Goal: Manage account settings

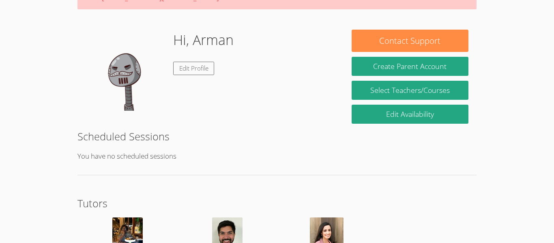
scroll to position [41, 0]
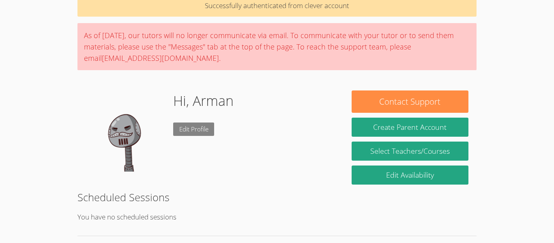
click at [207, 131] on link "Edit Profile" at bounding box center [193, 129] width 41 height 13
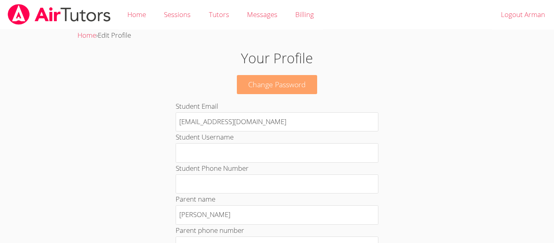
click at [255, 93] on link "Change Password" at bounding box center [277, 84] width 80 height 19
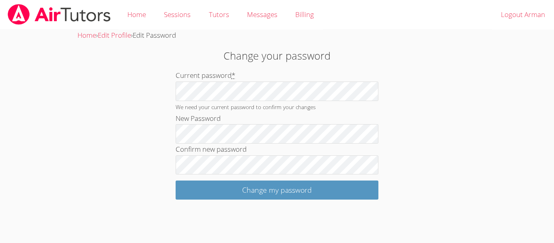
click at [113, 59] on div "Home › Edit Profile › Edit Password Change your password Current password * We …" at bounding box center [277, 115] width 416 height 170
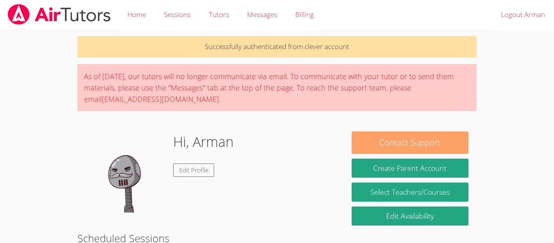
click at [428, 142] on button "Contact Support" at bounding box center [410, 142] width 117 height 22
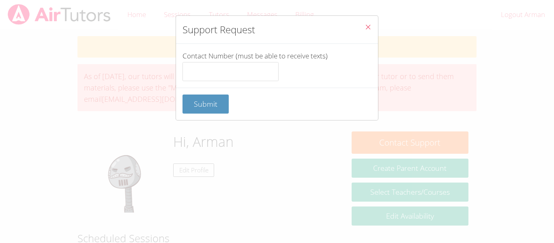
click at [368, 27] on icon "Close" at bounding box center [368, 27] width 7 height 7
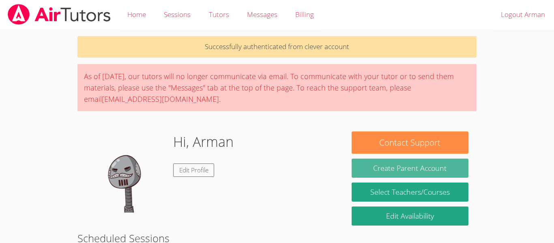
click at [402, 171] on button "Create Parent Account" at bounding box center [410, 168] width 117 height 19
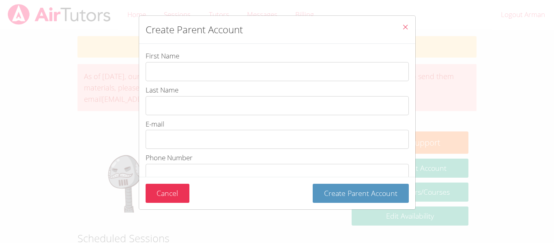
click at [404, 24] on icon "Close" at bounding box center [405, 27] width 7 height 7
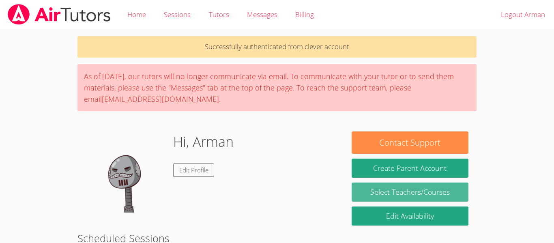
click at [438, 194] on link "Select Teachers/Courses" at bounding box center [410, 192] width 117 height 19
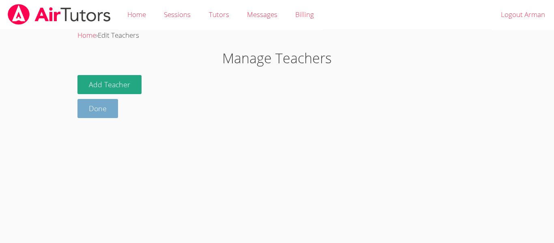
click at [110, 110] on link "Done" at bounding box center [97, 108] width 41 height 19
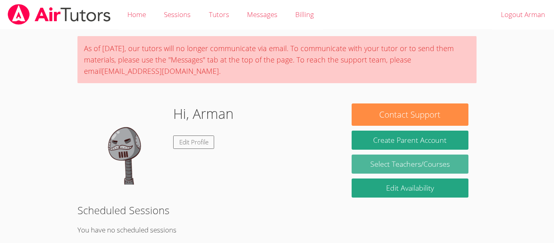
click at [395, 164] on link "Select Teachers/Courses" at bounding box center [410, 164] width 117 height 19
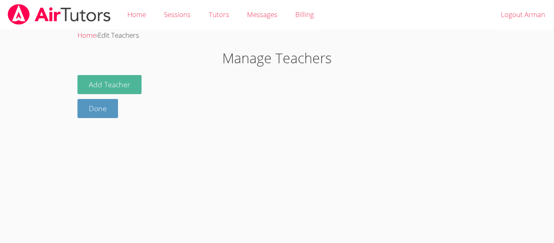
click at [121, 84] on button "Add Teacher" at bounding box center [109, 84] width 64 height 19
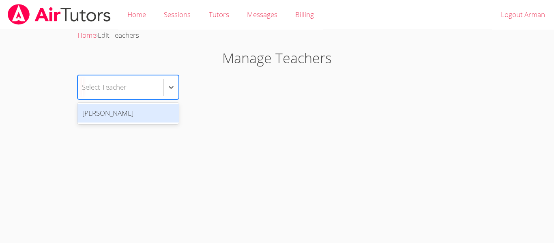
click at [130, 90] on div "Select Teacher" at bounding box center [121, 87] width 86 height 24
click at [181, 137] on body "Home Sessions Tutors Messages Billing Logout Arman Home › Edit Teachers Manage …" at bounding box center [277, 121] width 554 height 243
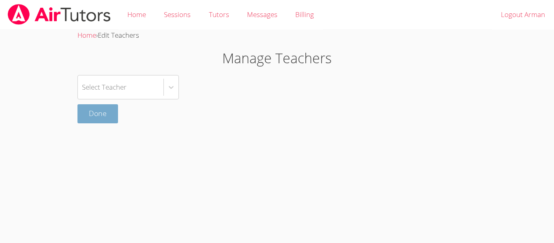
click at [104, 110] on link "Done" at bounding box center [97, 113] width 41 height 19
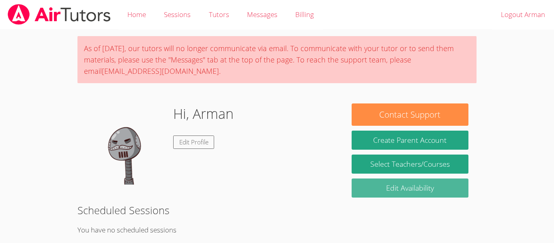
click at [397, 180] on link "Edit Availability" at bounding box center [410, 188] width 117 height 19
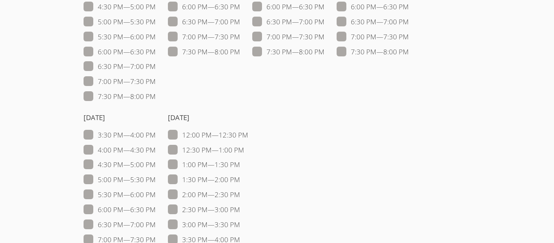
scroll to position [237, 0]
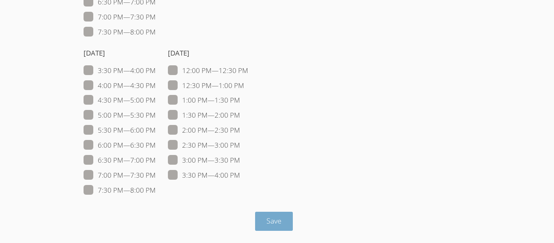
click at [268, 220] on span "Save" at bounding box center [274, 221] width 15 height 10
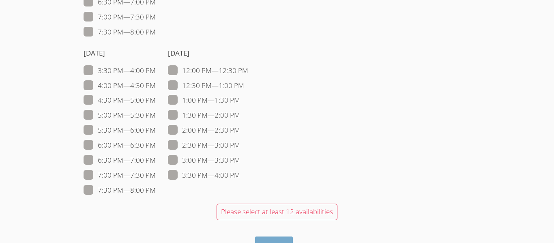
click at [271, 239] on button "Save" at bounding box center [274, 246] width 38 height 19
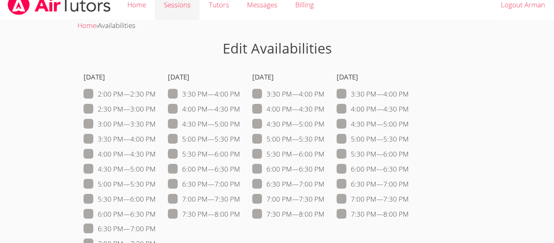
scroll to position [0, 0]
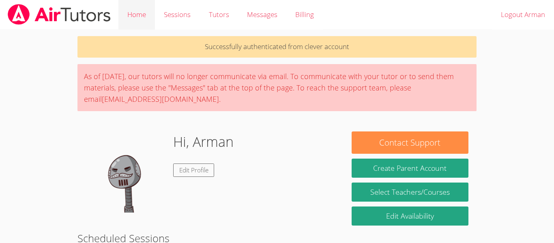
click at [149, 12] on link "Home" at bounding box center [136, 15] width 37 height 30
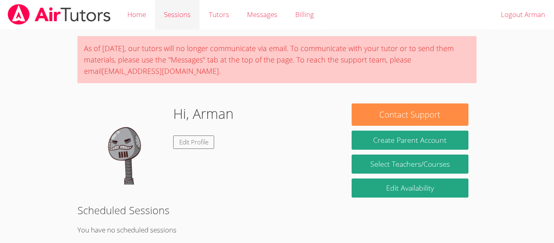
click at [167, 13] on link "Sessions" at bounding box center [177, 15] width 45 height 30
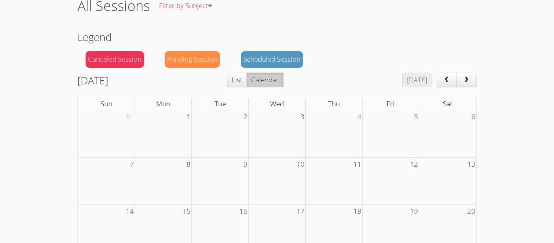
scroll to position [78, 0]
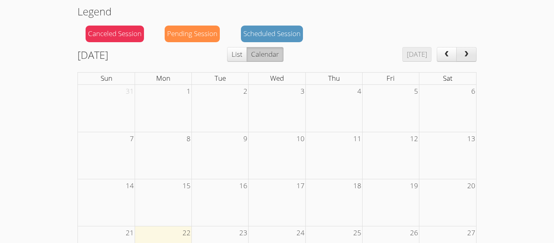
click at [468, 56] on span "next" at bounding box center [467, 54] width 8 height 7
click at [448, 53] on span "prev" at bounding box center [447, 54] width 8 height 7
click at [449, 55] on span "prev" at bounding box center [447, 54] width 8 height 7
click at [450, 56] on span "prev" at bounding box center [447, 54] width 8 height 7
click at [468, 55] on span "next" at bounding box center [467, 54] width 8 height 7
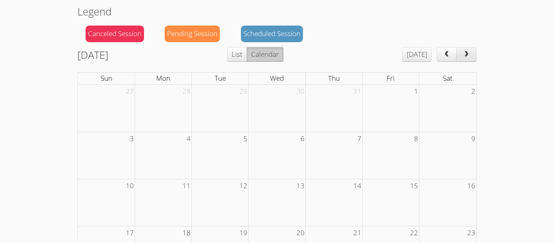
click at [467, 55] on span "next" at bounding box center [467, 54] width 8 height 7
click at [316, 113] on td at bounding box center [334, 108] width 57 height 47
click at [265, 109] on td at bounding box center [277, 108] width 57 height 47
click at [247, 52] on button "List" at bounding box center [237, 54] width 20 height 15
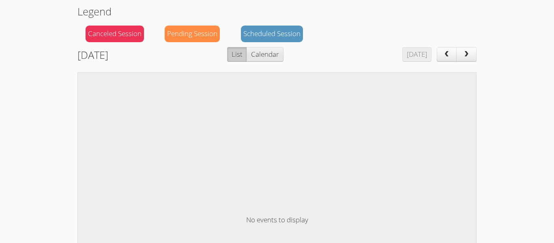
click at [281, 54] on button "Calendar" at bounding box center [265, 54] width 37 height 15
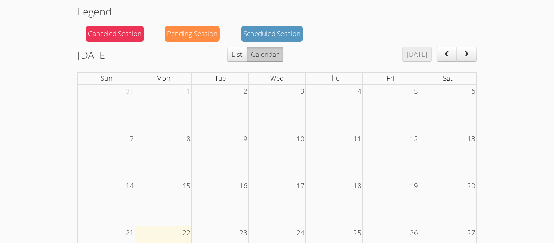
click at [264, 34] on div "Scheduled Session" at bounding box center [272, 34] width 62 height 17
click at [198, 29] on div "Pending Session" at bounding box center [192, 34] width 55 height 17
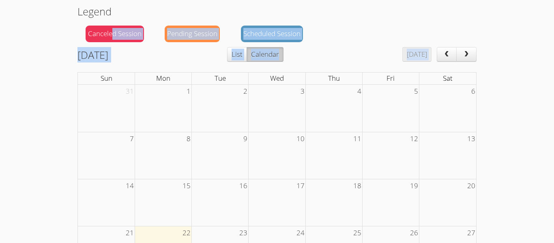
drag, startPoint x: 113, startPoint y: 34, endPoint x: 249, endPoint y: 109, distance: 155.1
click at [249, 109] on div "Home › All Sessions All Sessions Filter by Subject All Subjects Legend Canceled…" at bounding box center [277, 160] width 416 height 416
click at [279, 115] on td at bounding box center [277, 108] width 57 height 47
click at [274, 14] on div at bounding box center [274, 14] width 0 height 0
click at [354, 42] on row "Legend Canceled Session Pending Session Scheduled Session" at bounding box center [276, 25] width 399 height 43
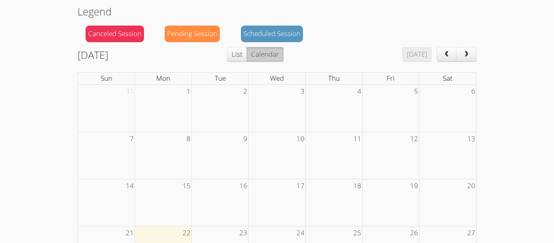
click at [265, 119] on td at bounding box center [277, 108] width 57 height 47
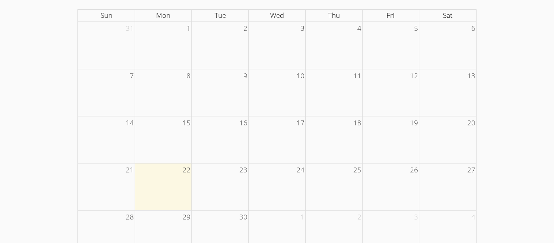
click at [177, 182] on td at bounding box center [163, 186] width 57 height 47
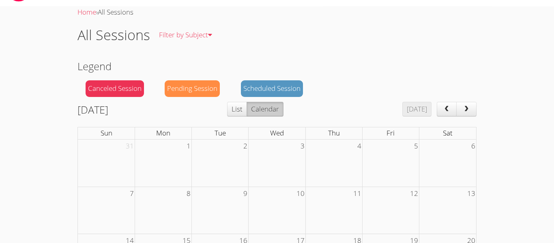
scroll to position [0, 0]
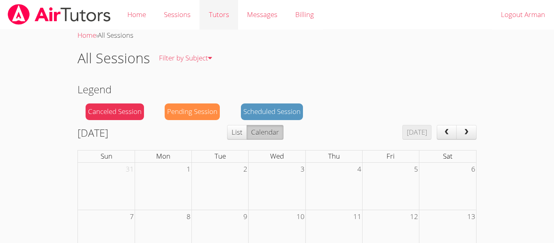
click at [230, 15] on link "Tutors" at bounding box center [219, 15] width 38 height 30
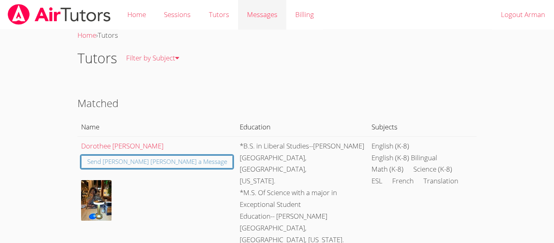
click at [251, 14] on span "Messages" at bounding box center [262, 14] width 30 height 9
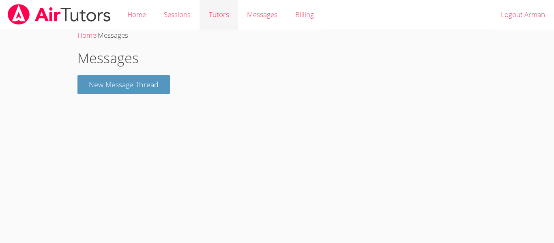
click at [230, 11] on link "Tutors" at bounding box center [219, 15] width 38 height 30
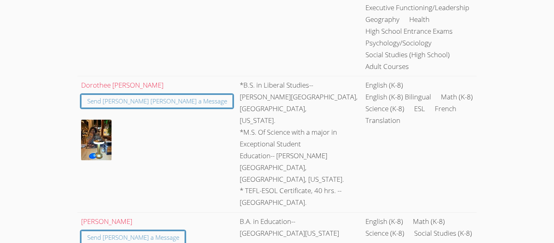
scroll to position [838, 0]
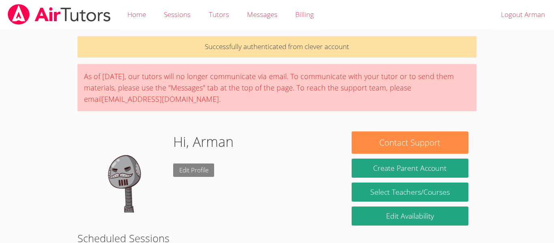
click at [198, 169] on link "Edit Profile" at bounding box center [193, 170] width 41 height 13
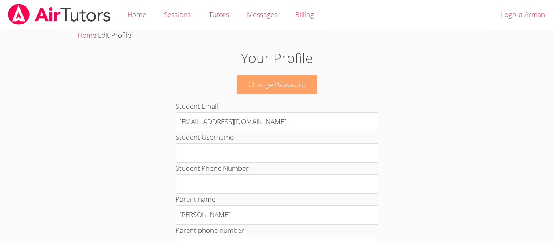
click at [287, 87] on link "Change Password" at bounding box center [277, 84] width 80 height 19
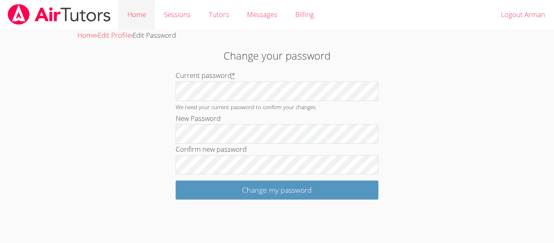
click at [119, 7] on link "Home" at bounding box center [136, 15] width 37 height 30
